Goal: Task Accomplishment & Management: Use online tool/utility

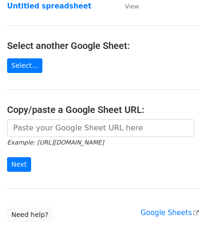
scroll to position [94, 0]
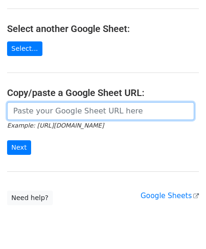
click at [56, 112] on input "url" at bounding box center [100, 111] width 187 height 18
paste input "[URL][DOMAIN_NAME]"
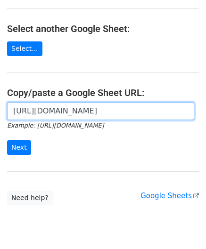
scroll to position [0, 200]
type input "[URL][DOMAIN_NAME]"
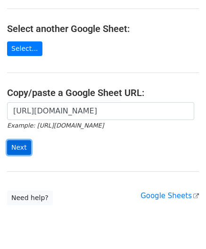
scroll to position [0, 0]
click at [17, 144] on input "Next" at bounding box center [19, 147] width 24 height 15
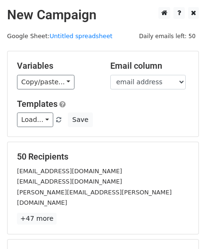
scroll to position [115, 0]
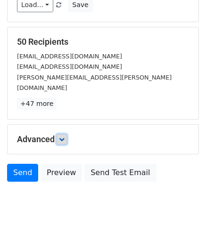
click at [62, 136] on icon at bounding box center [62, 139] width 6 height 6
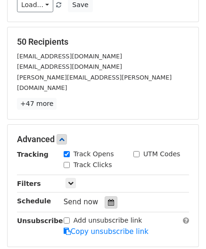
click at [108, 199] on icon at bounding box center [111, 202] width 6 height 7
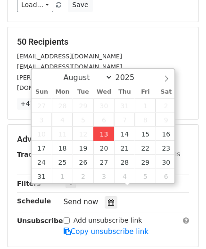
type input "2025-08-13 12:00"
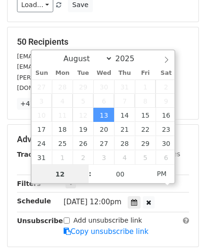
paste input "6"
type input "6"
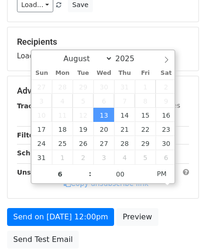
type input "2025-08-13 18:00"
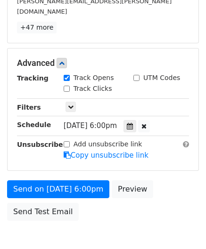
scroll to position [229, 0]
